Goal: Task Accomplishment & Management: Manage account settings

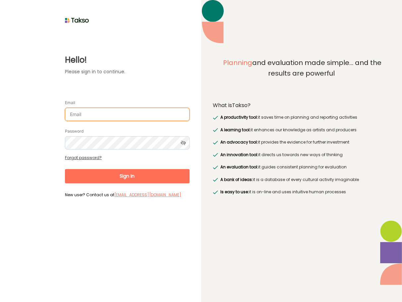
type input "[PERSON_NAME][EMAIL_ADDRESS][DOMAIN_NAME]"
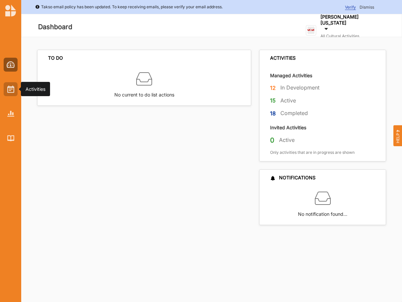
click at [11, 89] on img at bounding box center [10, 89] width 7 height 7
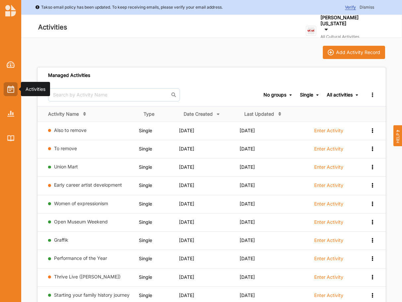
click at [5, 87] on div at bounding box center [11, 89] width 14 height 14
click at [332, 22] on label "[PERSON_NAME][US_STATE]" at bounding box center [352, 21] width 62 height 12
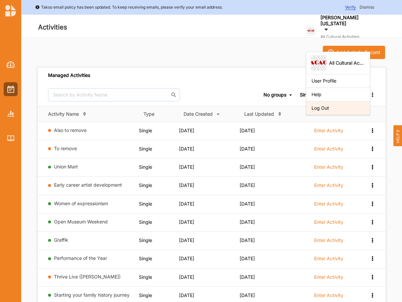
click at [332, 105] on div "Log Out" at bounding box center [338, 108] width 53 height 6
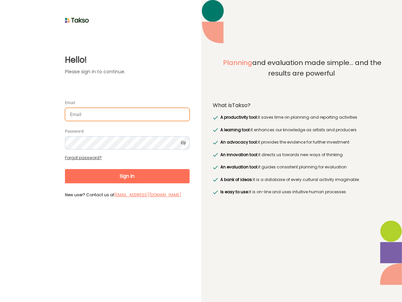
type input "[PERSON_NAME][EMAIL_ADDRESS][DOMAIN_NAME]"
